Goal: Task Accomplishment & Management: Manage account settings

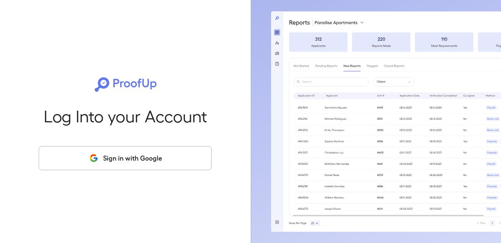
click at [90, 151] on button "Sign in with Google" at bounding box center [125, 158] width 173 height 24
click at [126, 156] on button "Sign in with Google" at bounding box center [125, 158] width 173 height 24
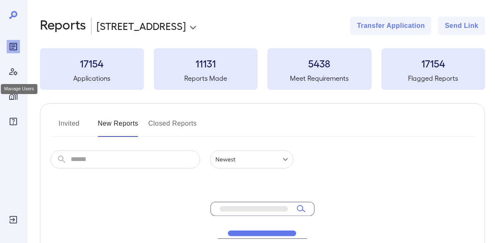
click at [17, 72] on icon "Manage Users" at bounding box center [13, 72] width 10 height 10
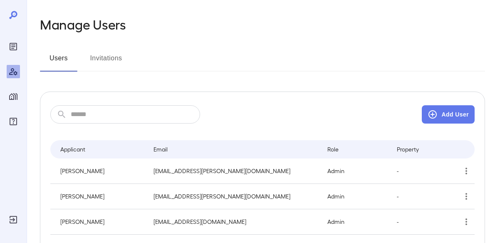
click at [107, 112] on input "text" at bounding box center [135, 114] width 129 height 18
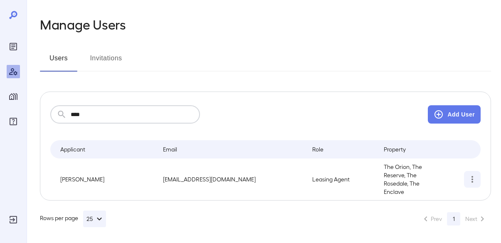
type input "****"
click at [473, 178] on icon "simple table" at bounding box center [473, 179] width 2 height 7
click at [440, 200] on li "Edit User" at bounding box center [461, 194] width 62 height 17
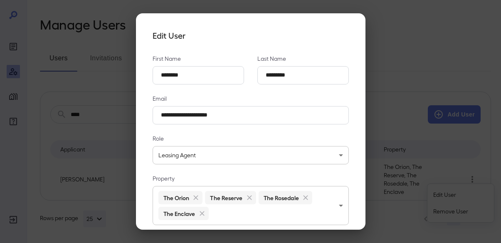
click at [228, 214] on body "**********" at bounding box center [250, 121] width 501 height 243
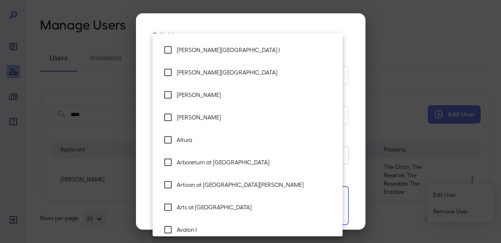
scroll to position [125, 0]
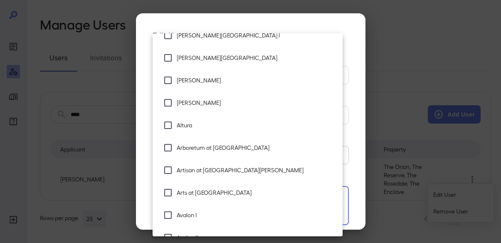
click at [207, 189] on span "Arts at [GEOGRAPHIC_DATA]" at bounding box center [256, 192] width 159 height 8
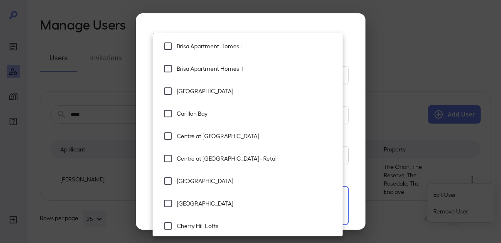
scroll to position [583, 0]
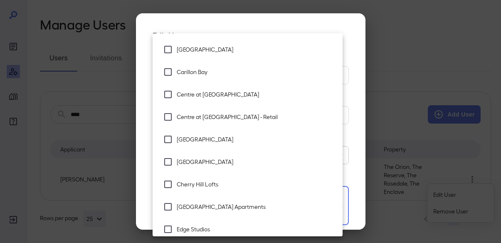
click at [225, 188] on span "Cherry Hill Lofts" at bounding box center [256, 184] width 159 height 8
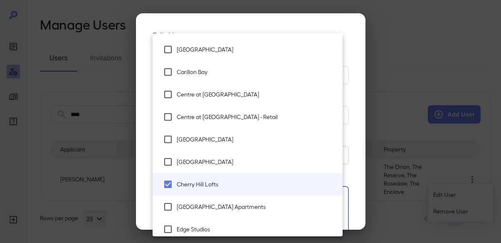
type input "**********"
click at [354, 158] on div at bounding box center [250, 121] width 501 height 243
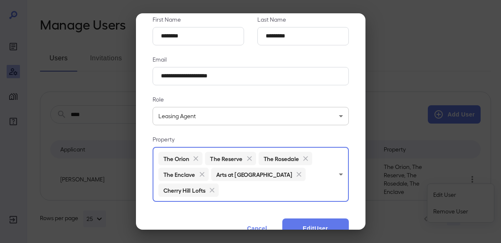
scroll to position [61, 0]
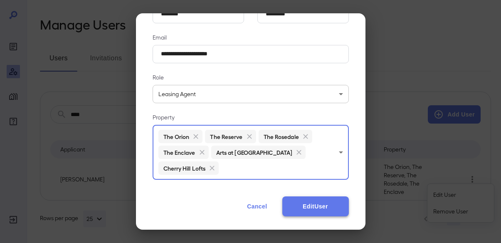
click at [322, 203] on button "Edit User" at bounding box center [316, 206] width 67 height 20
